Goal: Task Accomplishment & Management: Complete application form

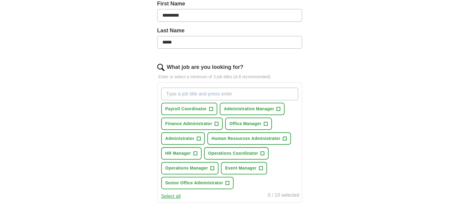
scroll to position [151, 0]
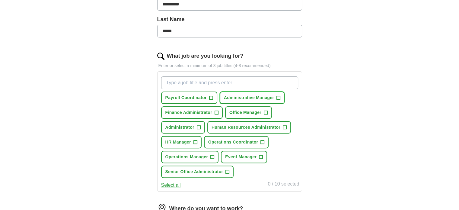
click at [280, 96] on button "Administrative Manager +" at bounding box center [252, 98] width 65 height 12
click at [267, 113] on span "+" at bounding box center [266, 112] width 4 height 5
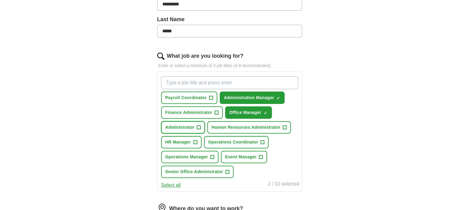
click at [188, 124] on span "Administrator" at bounding box center [180, 127] width 29 height 6
click at [273, 125] on span "Human Resources Administrator" at bounding box center [246, 127] width 69 height 6
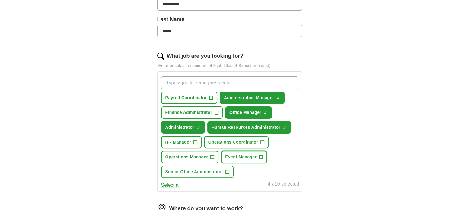
click at [256, 157] on span "Event Manager" at bounding box center [240, 157] width 31 height 6
click at [211, 156] on span "+" at bounding box center [213, 157] width 4 height 5
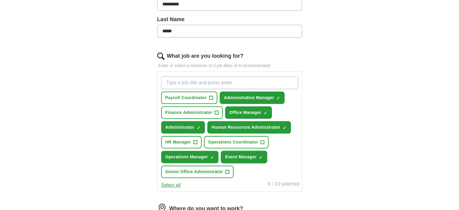
click at [253, 159] on button "Event Manager ✓ ×" at bounding box center [244, 157] width 46 height 12
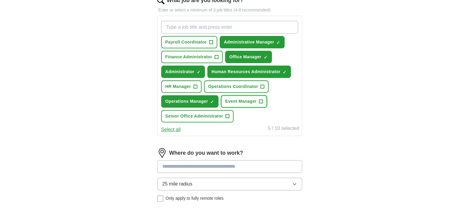
scroll to position [211, 0]
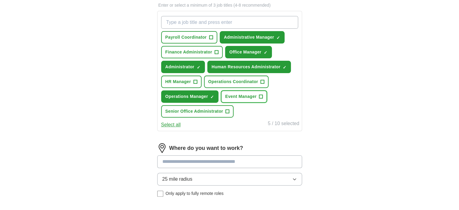
click at [246, 98] on span "Event Manager" at bounding box center [240, 96] width 31 height 6
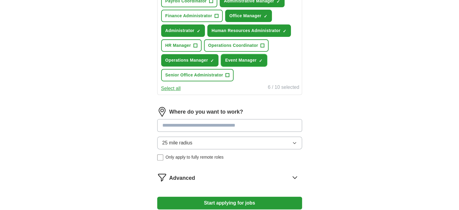
scroll to position [272, 0]
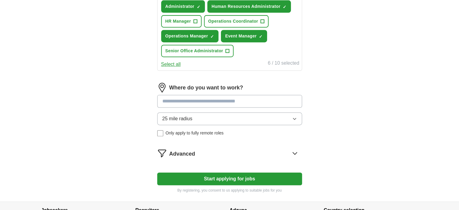
click at [246, 103] on input at bounding box center [229, 101] width 145 height 13
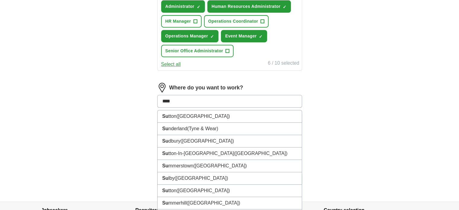
type input "*****"
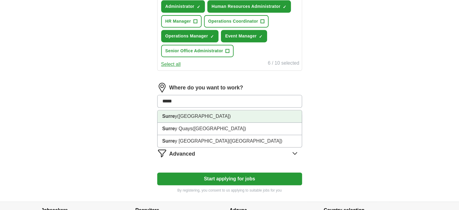
click at [243, 116] on li "Surre y ([GEOGRAPHIC_DATA])" at bounding box center [230, 116] width 144 height 12
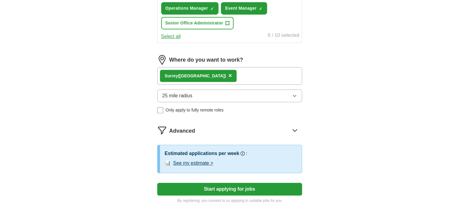
scroll to position [332, 0]
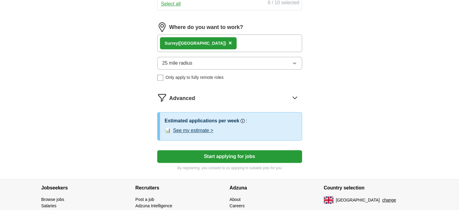
click at [200, 129] on button "See my estimate >" at bounding box center [193, 130] width 40 height 7
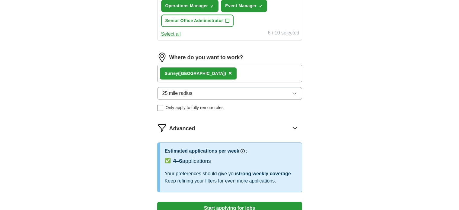
scroll to position [388, 0]
